Goal: Use online tool/utility: Utilize a website feature to perform a specific function

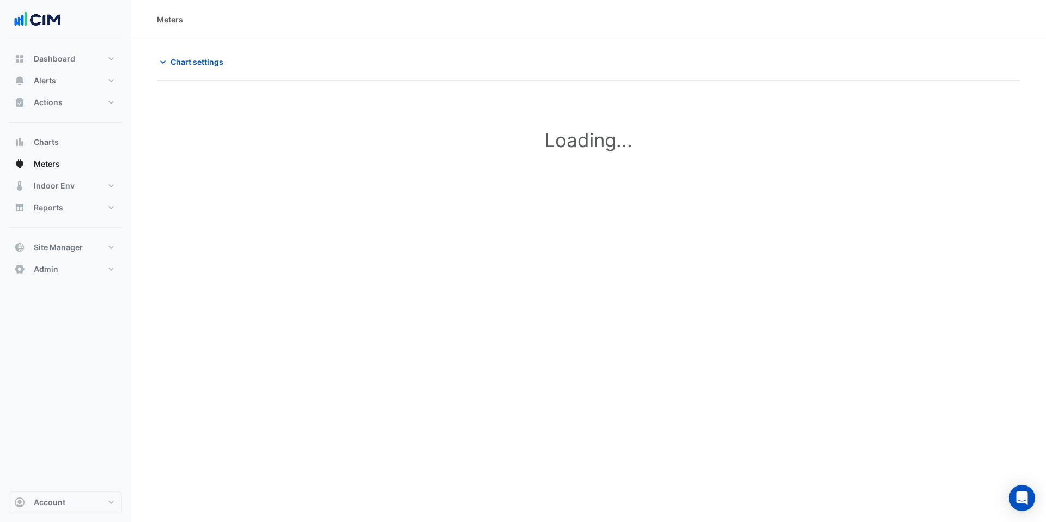
type input "**********"
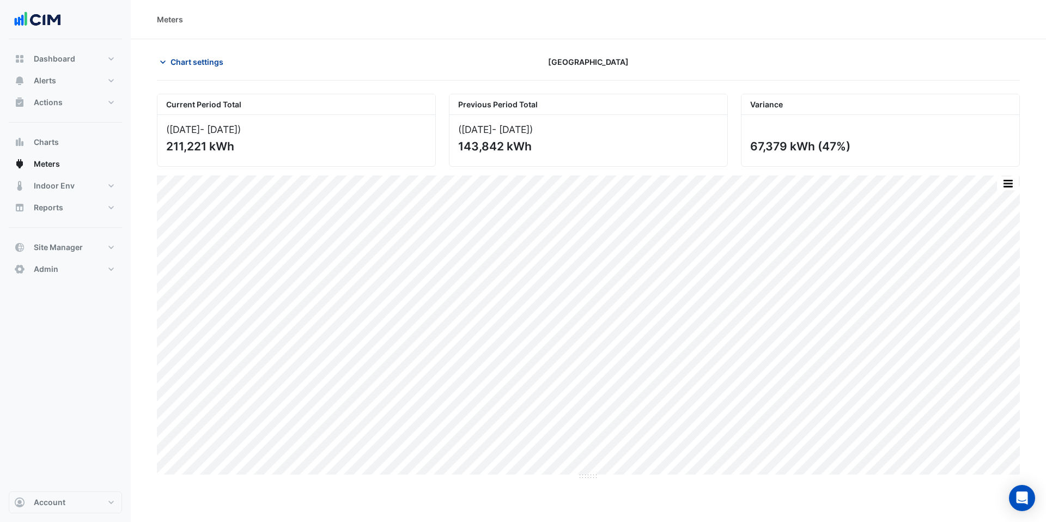
click at [192, 57] on span "Chart settings" at bounding box center [197, 61] width 53 height 11
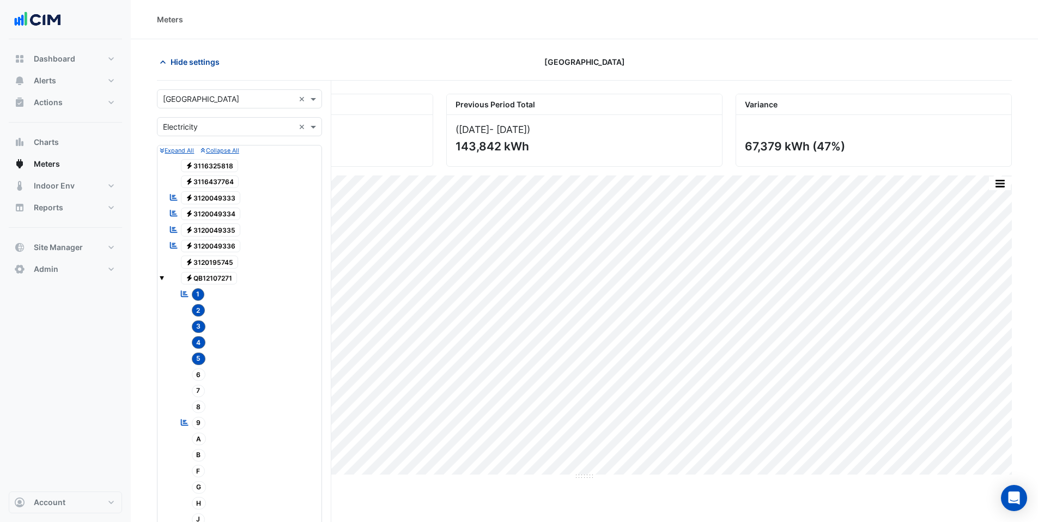
click at [193, 59] on span "Hide settings" at bounding box center [195, 61] width 49 height 11
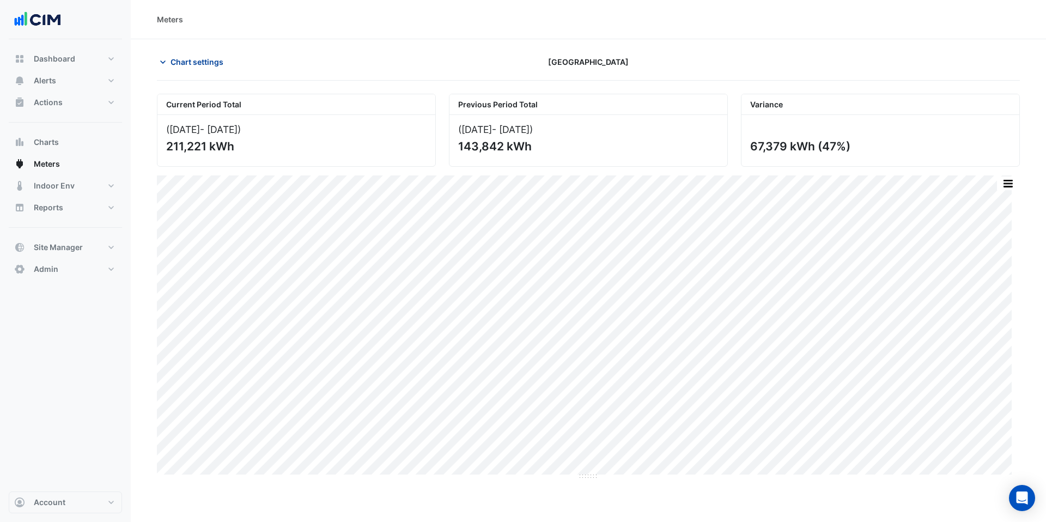
click at [193, 59] on span "Chart settings" at bounding box center [197, 61] width 53 height 11
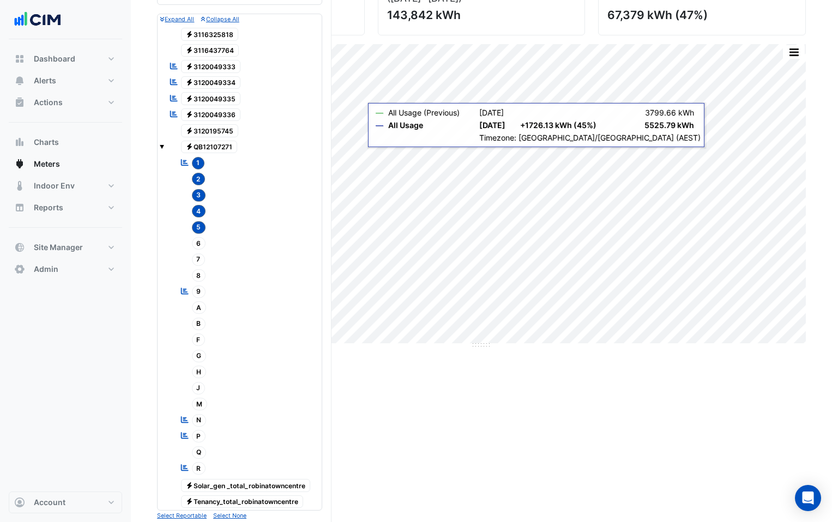
scroll to position [481, 0]
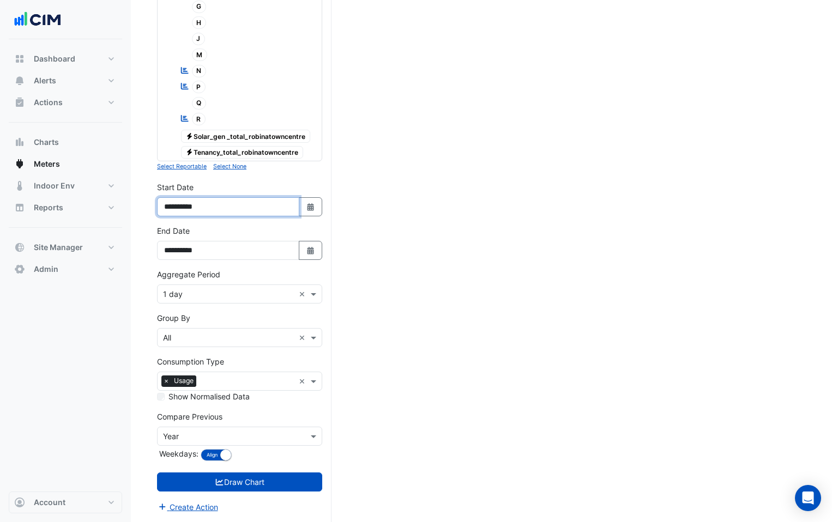
drag, startPoint x: 184, startPoint y: 209, endPoint x: 177, endPoint y: 209, distance: 6.6
click at [177, 209] on input "**********" at bounding box center [228, 206] width 142 height 19
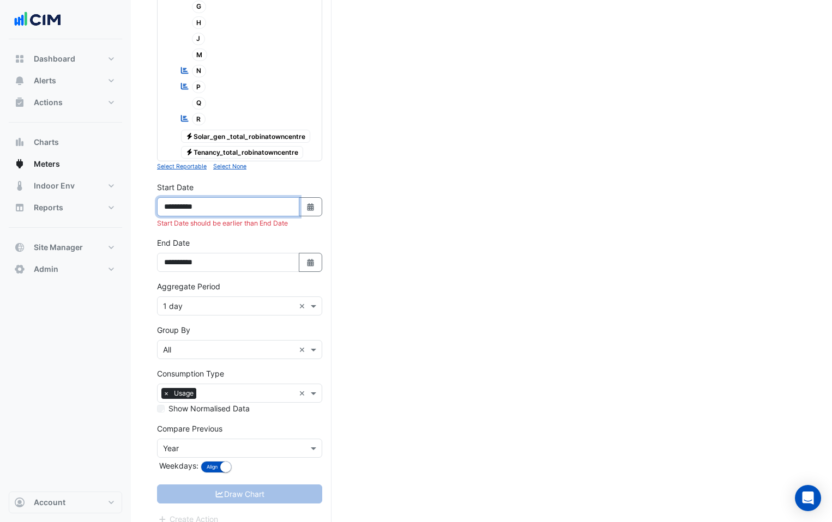
type input "**********"
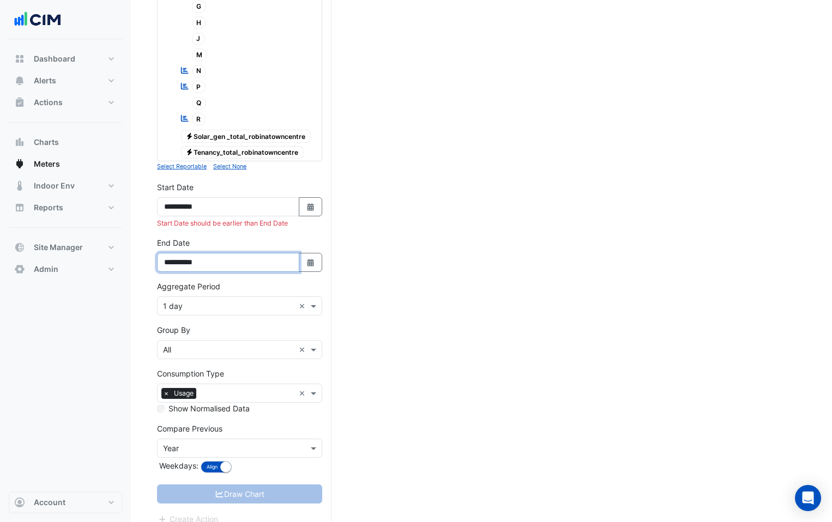
click at [178, 260] on input "**********" at bounding box center [228, 262] width 142 height 19
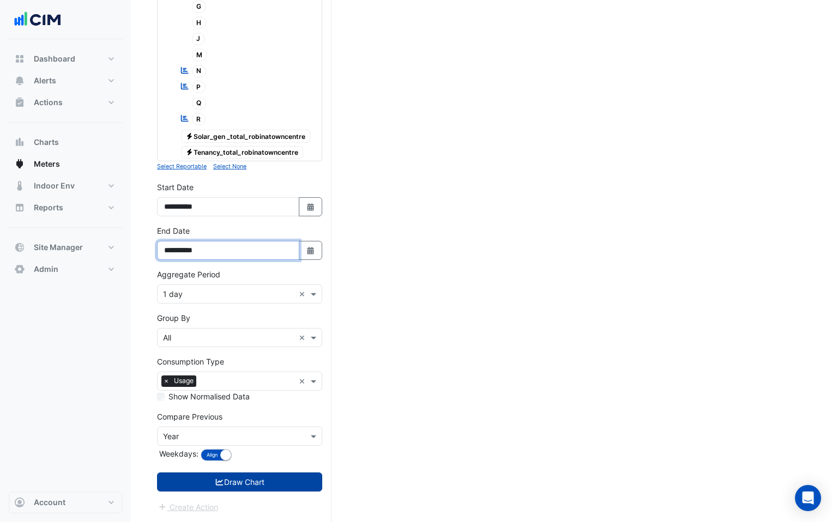
type input "**********"
click at [208, 476] on button "Draw Chart" at bounding box center [239, 481] width 165 height 19
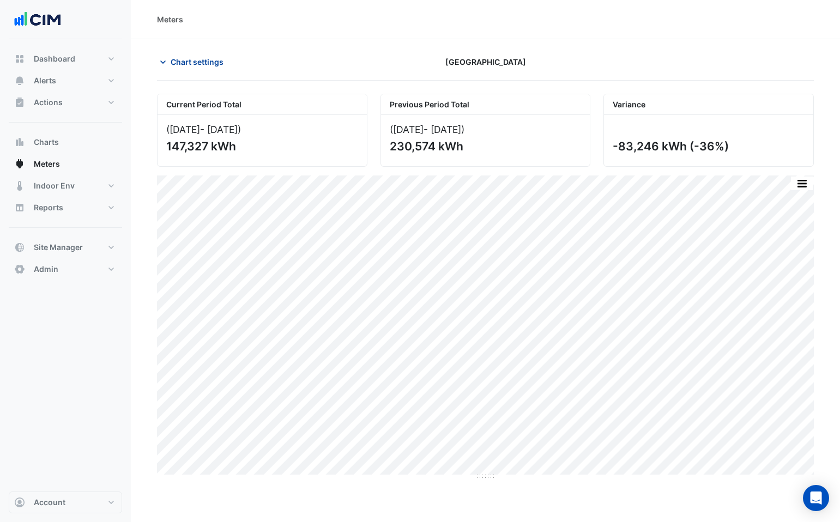
click at [183, 59] on span "Chart settings" at bounding box center [197, 61] width 53 height 11
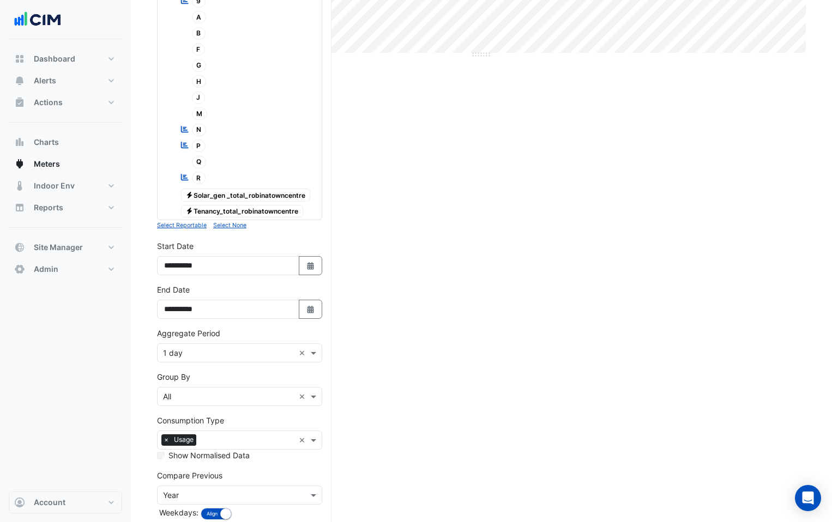
scroll to position [481, 0]
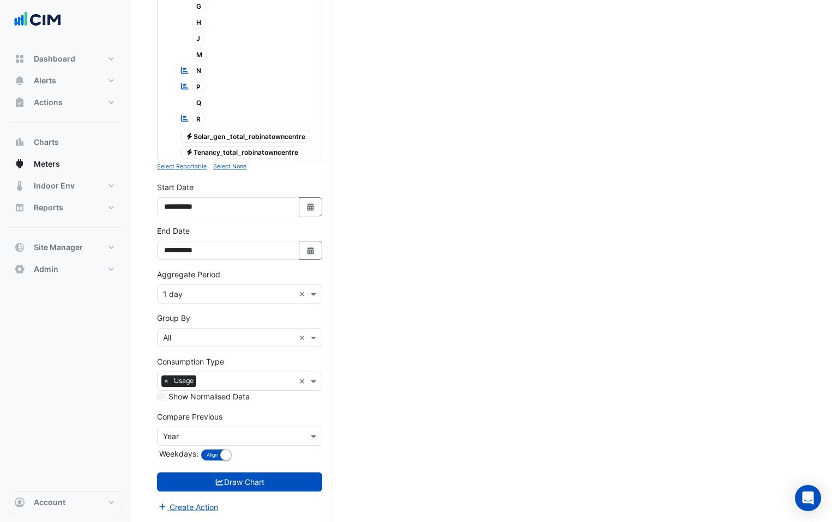
click at [176, 294] on input "text" at bounding box center [228, 294] width 131 height 11
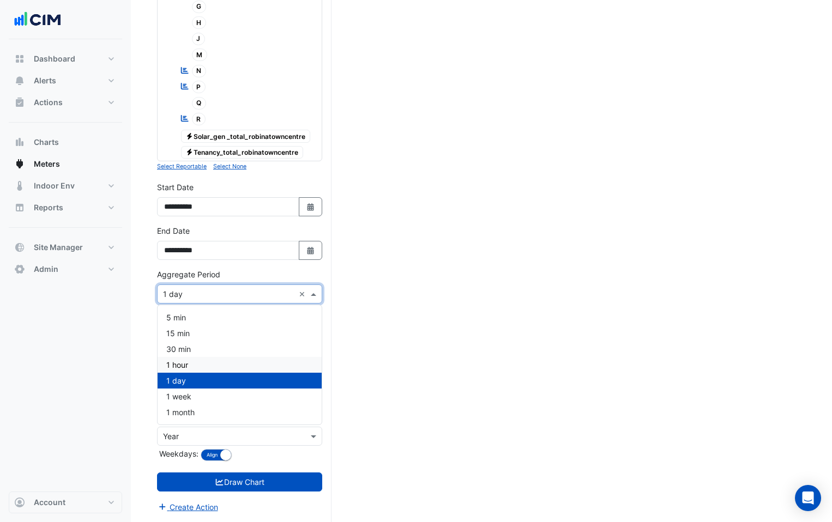
click at [177, 363] on span "1 hour" at bounding box center [177, 364] width 22 height 9
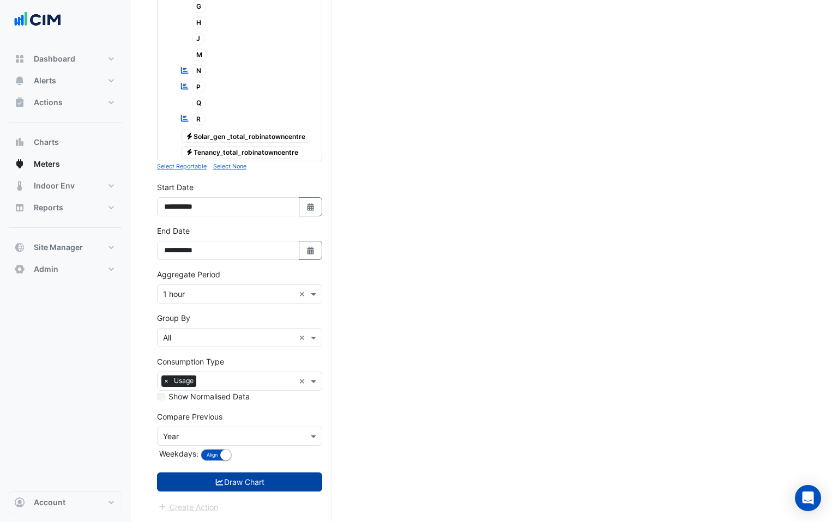
click at [191, 478] on button "Draw Chart" at bounding box center [239, 481] width 165 height 19
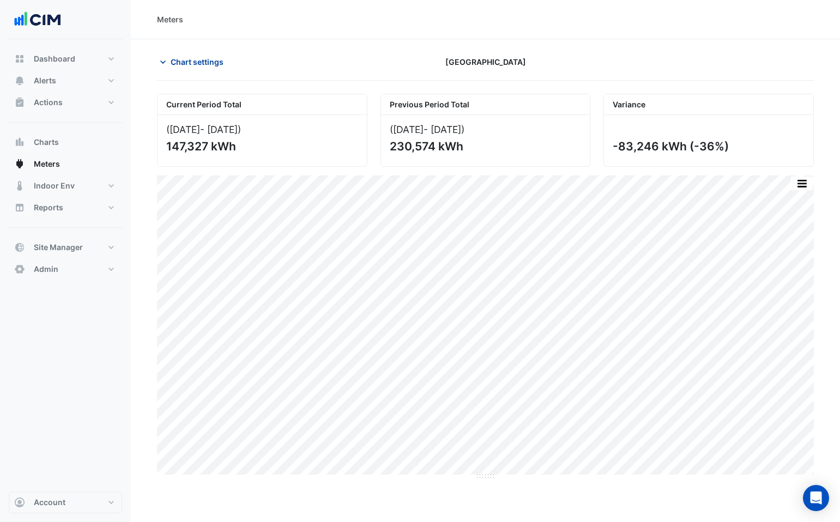
click at [187, 59] on span "Chart settings" at bounding box center [197, 61] width 53 height 11
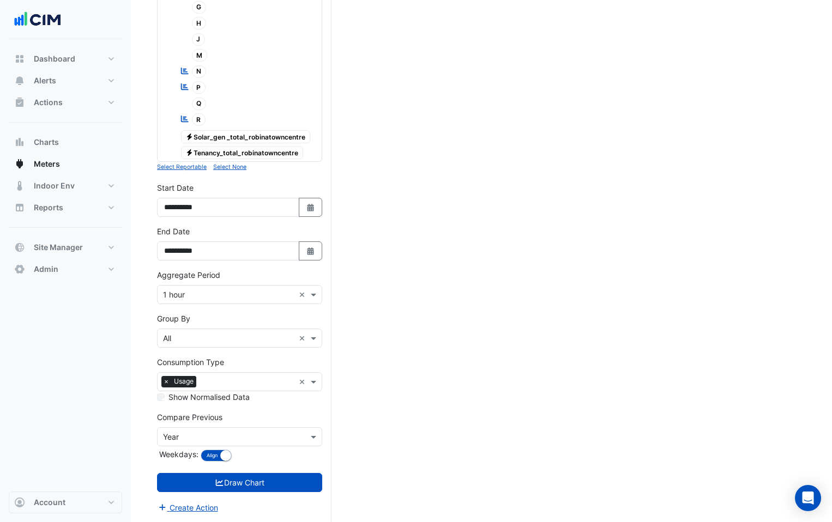
scroll to position [481, 0]
click at [179, 296] on input "text" at bounding box center [228, 294] width 131 height 11
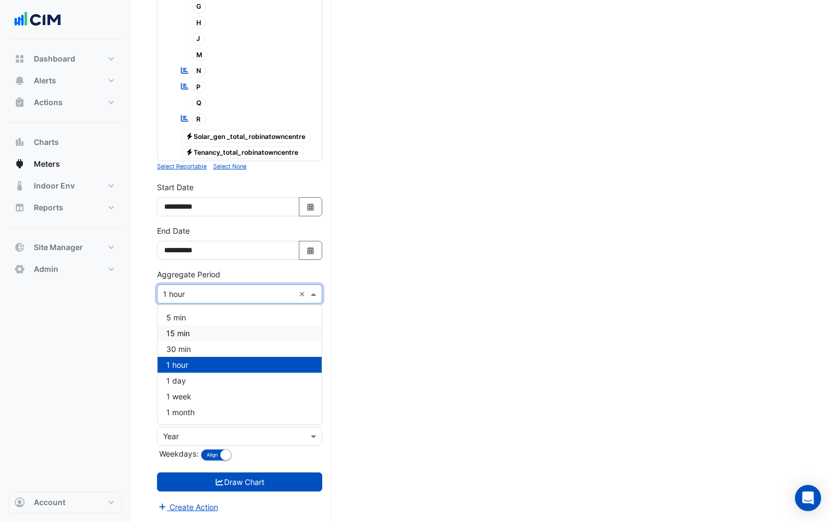
drag, startPoint x: 180, startPoint y: 329, endPoint x: 208, endPoint y: 378, distance: 55.9
click at [180, 330] on span "15 min" at bounding box center [177, 333] width 23 height 9
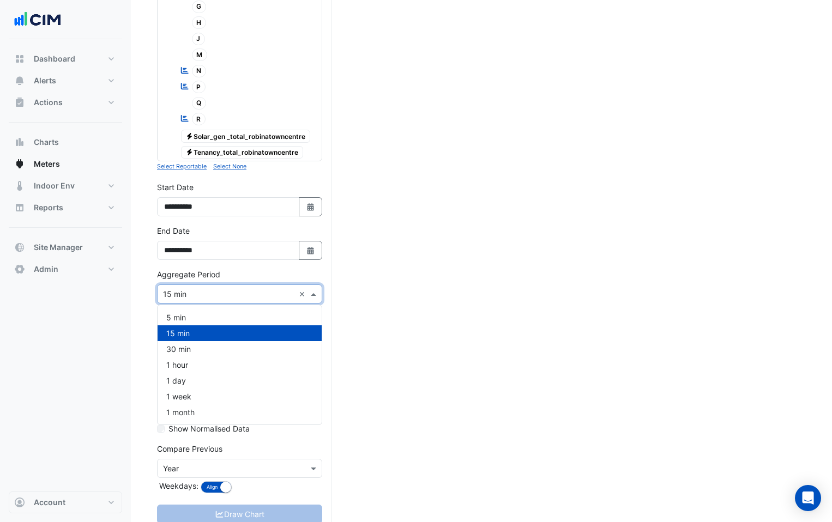
click at [193, 295] on input "text" at bounding box center [228, 294] width 131 height 11
click at [186, 342] on div "30 min" at bounding box center [239, 349] width 164 height 16
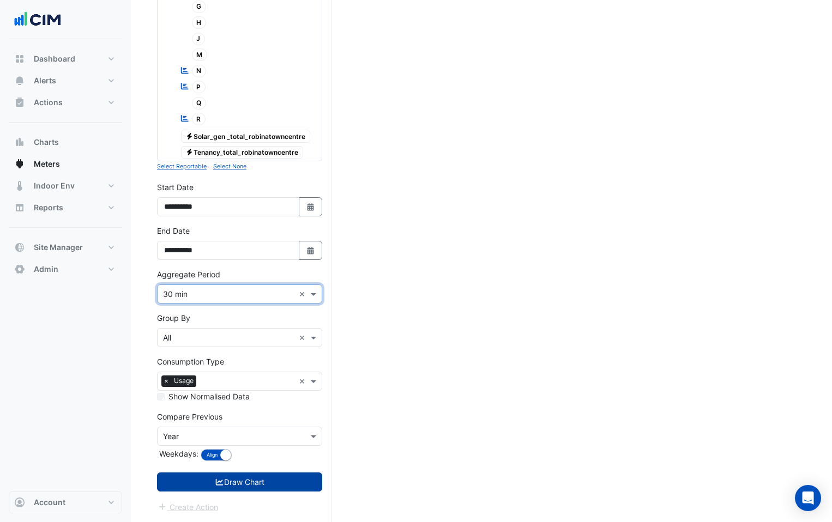
click at [205, 480] on button "Draw Chart" at bounding box center [239, 481] width 165 height 19
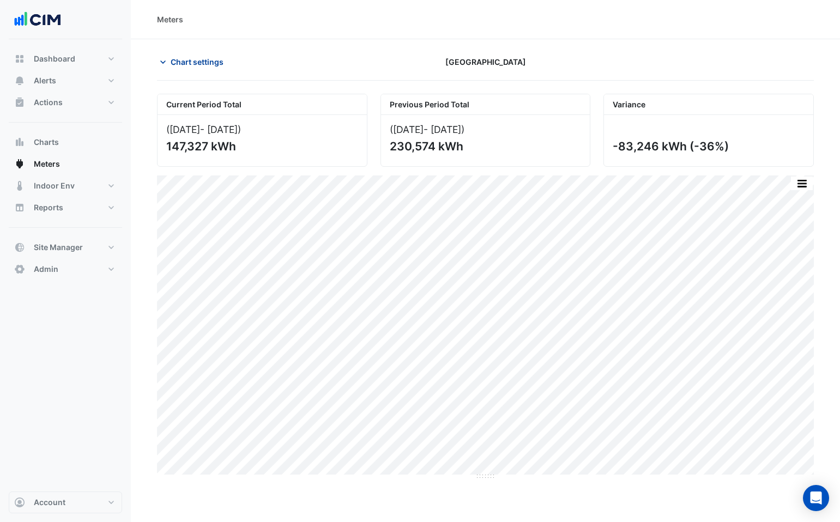
click at [173, 57] on span "Chart settings" at bounding box center [197, 61] width 53 height 11
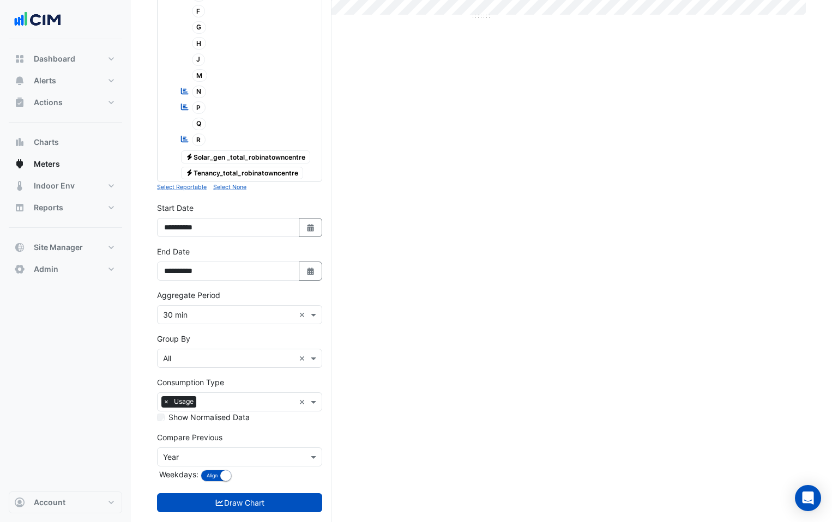
scroll to position [481, 0]
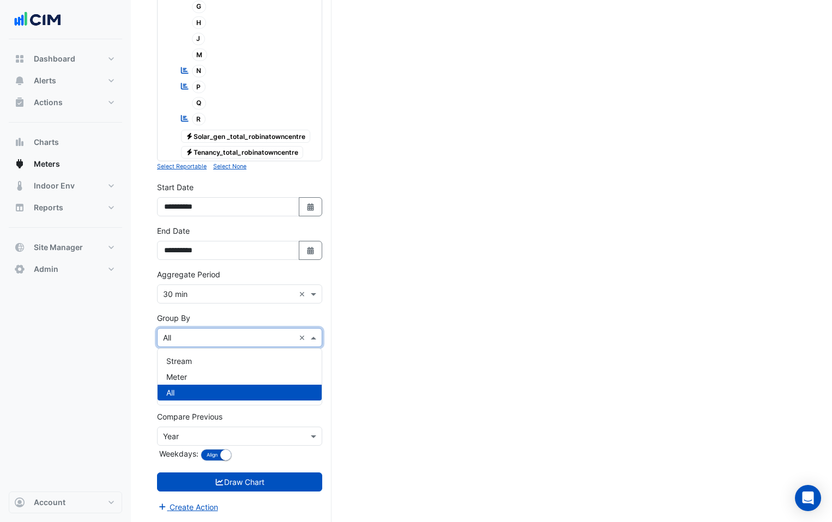
click at [181, 338] on input "text" at bounding box center [228, 337] width 131 height 11
click at [184, 357] on span "Stream" at bounding box center [179, 360] width 26 height 9
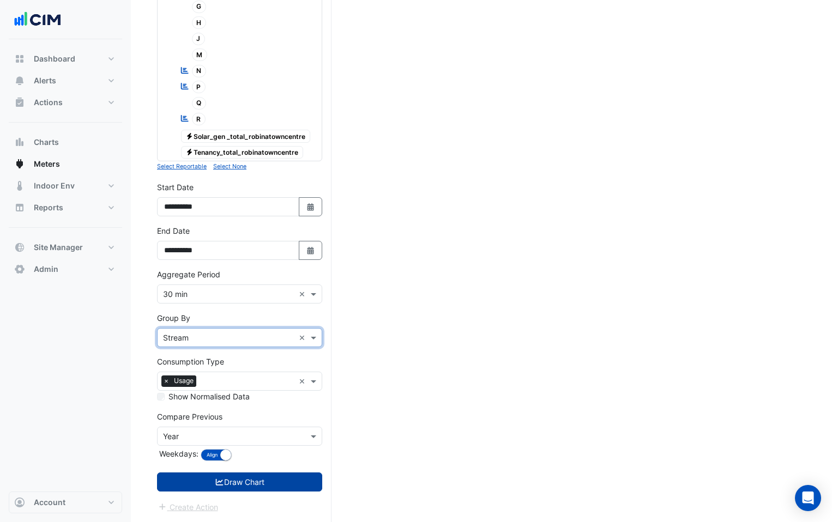
click at [208, 476] on button "Draw Chart" at bounding box center [239, 481] width 165 height 19
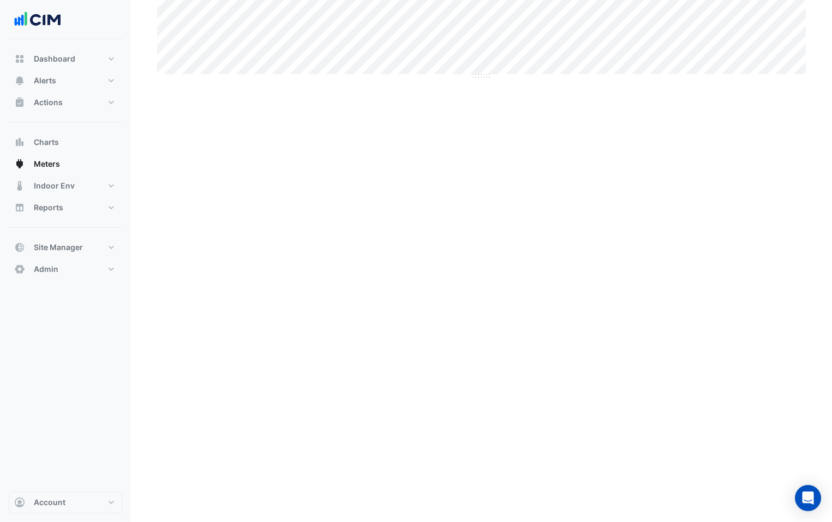
click at [229, 481] on div "Select a Site × [GEOGRAPHIC_DATA] × Utility Type × Electricity × Expand All Col…" at bounding box center [244, 141] width 174 height 922
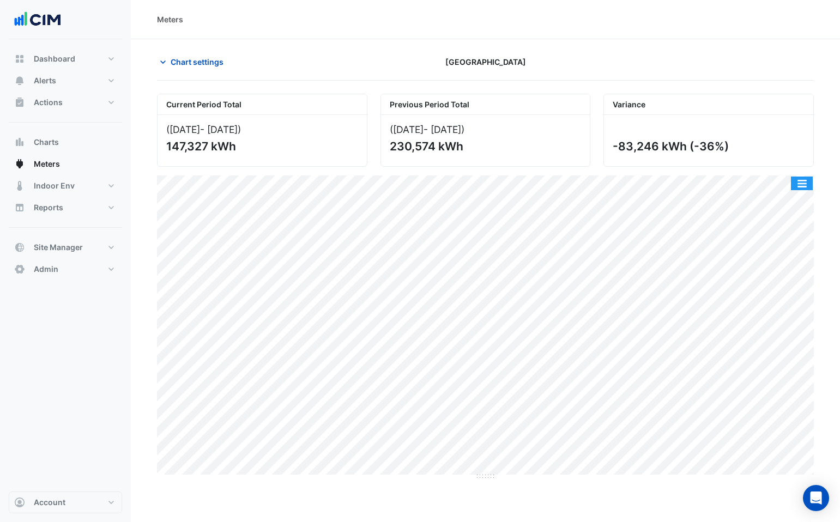
click at [802, 183] on button "button" at bounding box center [802, 184] width 22 height 14
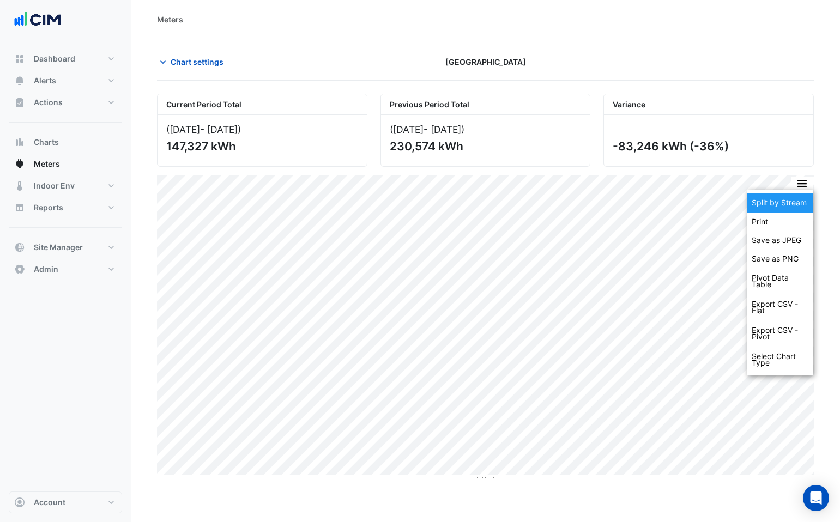
click at [793, 201] on div "Split by Stream" at bounding box center [779, 203] width 65 height 20
